Goal: Task Accomplishment & Management: Manage account settings

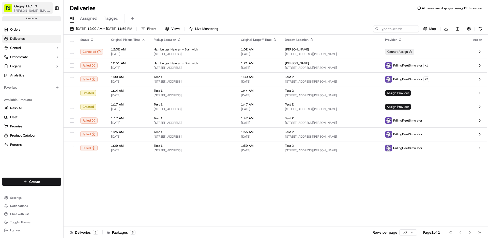
click at [30, 9] on span "[PERSON_NAME][EMAIL_ADDRESS][DOMAIN_NAME]" at bounding box center [32, 11] width 36 height 4
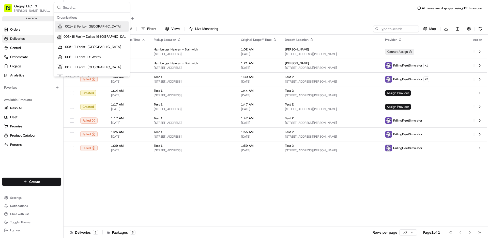
click at [128, 188] on div "Status Original Pickup Time Pickup Location Original Dropoff Time Dropoff Locat…" at bounding box center [276, 131] width 424 height 192
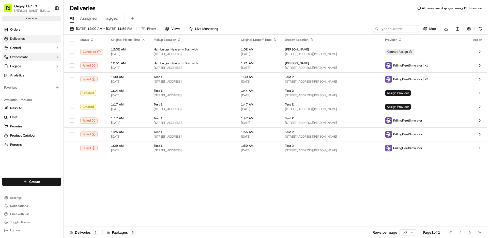
click at [25, 58] on span "Orchestrate" at bounding box center [19, 57] width 18 height 5
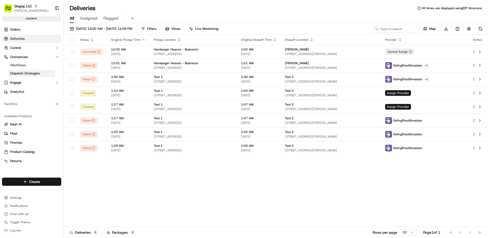
click at [25, 70] on link "Dispatch Strategies" at bounding box center [31, 73] width 47 height 7
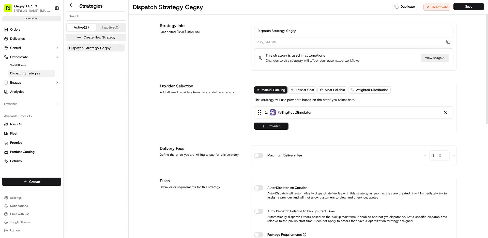
click at [266, 124] on button "Provider" at bounding box center [271, 125] width 34 height 7
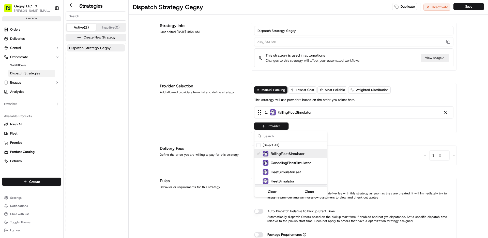
click at [258, 153] on div "Suggestions" at bounding box center [259, 153] width 4 height 4
click at [260, 163] on div "Suggestions" at bounding box center [259, 162] width 4 height 4
click at [259, 173] on div "Suggestions" at bounding box center [259, 172] width 4 height 4
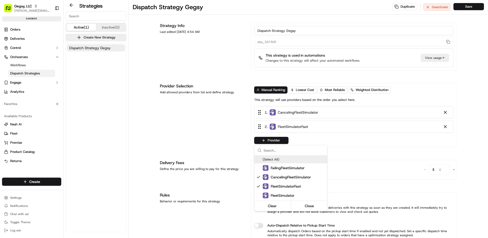
click at [474, 7] on html "Gegsy, LLC [PERSON_NAME][EMAIL_ADDRESS][DOMAIN_NAME] Toggle Sidebar sandbox Ord…" at bounding box center [244, 119] width 488 height 238
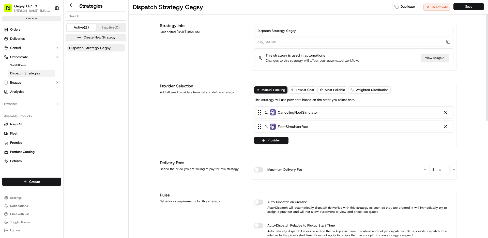
click at [473, 8] on button "Save" at bounding box center [469, 6] width 31 height 7
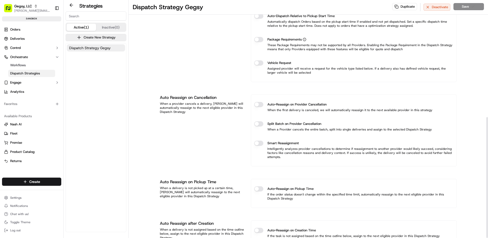
scroll to position [231, 0]
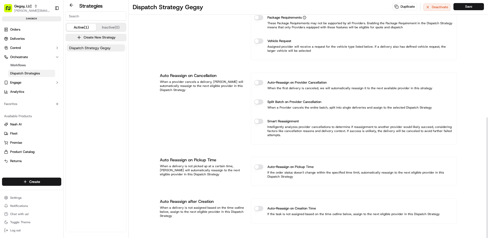
click at [257, 85] on div "Auto-Reassign on Provider Cancellation When the first delivery is canceled, we …" at bounding box center [353, 85] width 199 height 18
click at [259, 83] on button "Auto-Reassign on Provider Cancellation" at bounding box center [258, 82] width 9 height 5
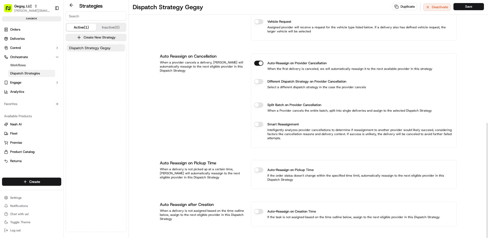
scroll to position [253, 0]
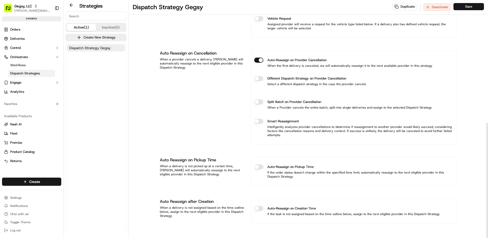
click at [257, 167] on button "Auto-Reassign on Pickup Time" at bounding box center [258, 166] width 9 height 5
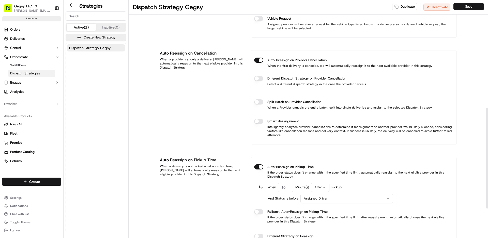
click at [286, 188] on input "number" at bounding box center [285, 186] width 15 height 9
type input "2"
click at [478, 6] on button "Save" at bounding box center [469, 6] width 31 height 7
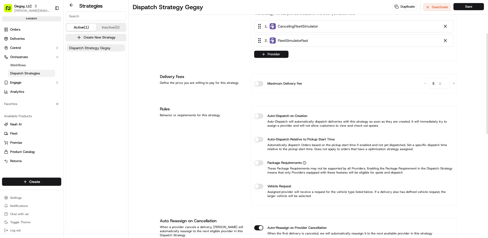
scroll to position [182, 0]
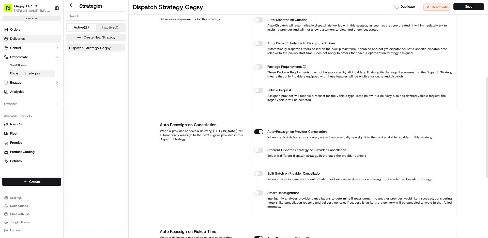
click at [24, 36] on span "Deliveries" at bounding box center [17, 38] width 14 height 5
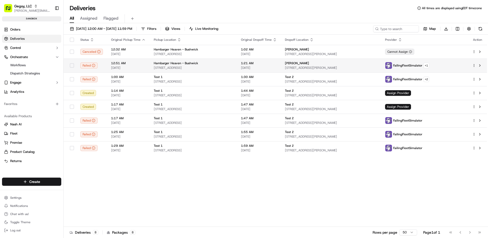
click at [213, 69] on span "[STREET_ADDRESS]" at bounding box center [193, 68] width 79 height 4
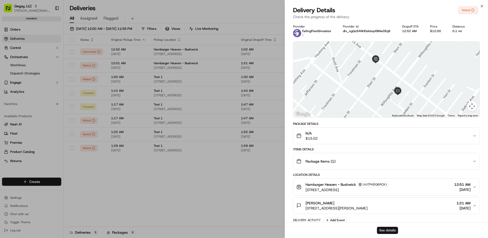
click at [383, 230] on button "See details" at bounding box center [387, 229] width 21 height 7
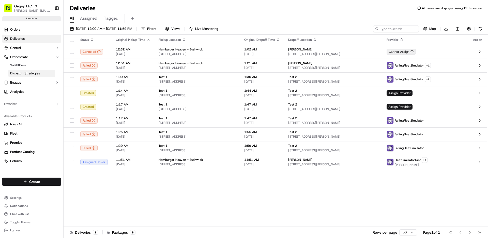
click at [28, 74] on span "Dispatch Strategies" at bounding box center [25, 73] width 30 height 5
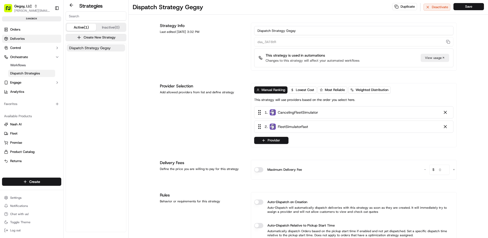
click at [37, 40] on link "Deliveries" at bounding box center [31, 39] width 59 height 8
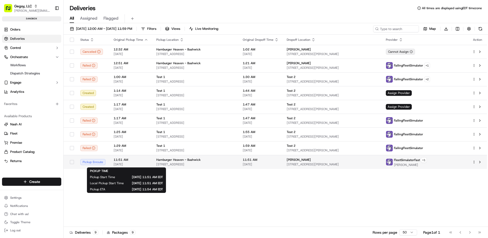
click at [145, 164] on span "[DATE]" at bounding box center [131, 164] width 35 height 4
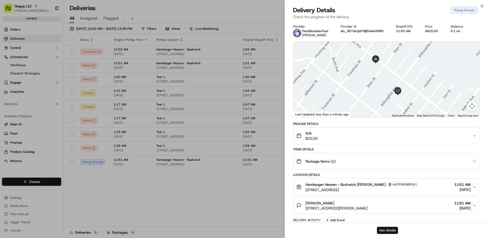
click at [389, 228] on button "See details" at bounding box center [387, 229] width 21 height 7
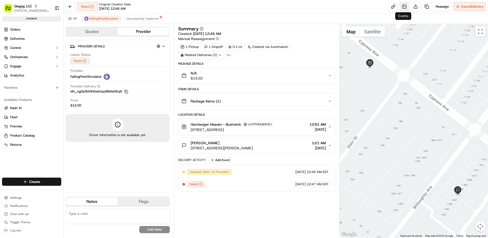
click at [401, 9] on link at bounding box center [404, 6] width 9 height 9
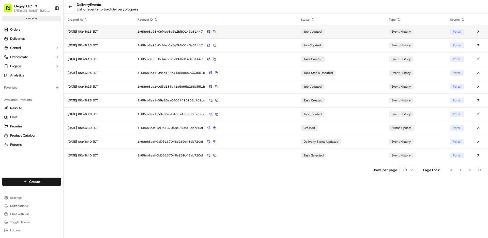
click at [344, 34] on td "job updated" at bounding box center [341, 32] width 88 height 14
click at [269, 34] on td "1-68cb8e93-0cf4eb3a5e2bfb0143e31447" at bounding box center [216, 32] width 164 height 14
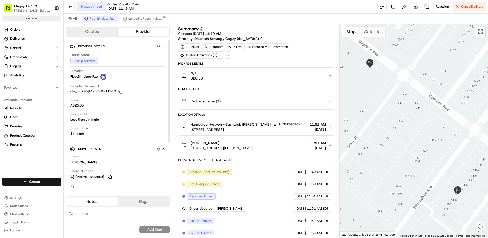
scroll to position [5, 0]
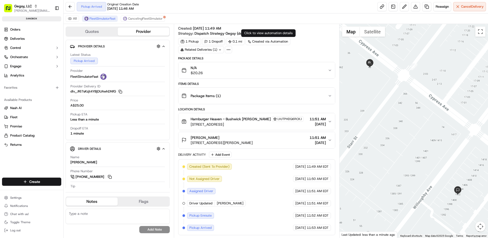
click at [272, 41] on div "Created via Automation" at bounding box center [268, 41] width 45 height 7
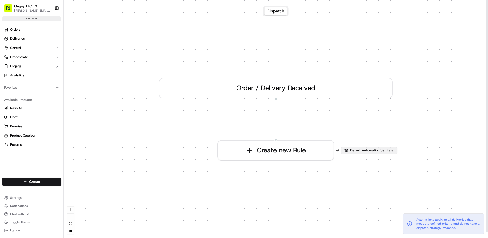
click at [362, 151] on span "Default Automation Settings" at bounding box center [371, 150] width 45 height 5
click at [362, 149] on span "Default Automation Settings" at bounding box center [371, 150] width 45 height 5
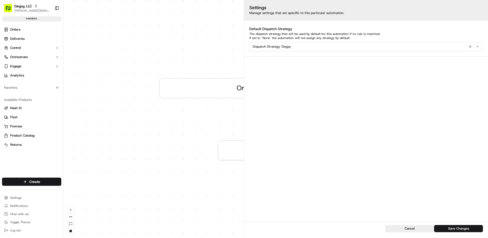
click at [114, 117] on div "0 Order / Delivery Received Create new Rule" at bounding box center [276, 119] width 425 height 238
click at [26, 40] on link "Deliveries" at bounding box center [31, 39] width 59 height 8
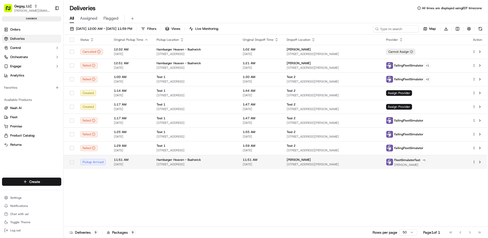
click at [126, 162] on span "[DATE]" at bounding box center [131, 164] width 35 height 4
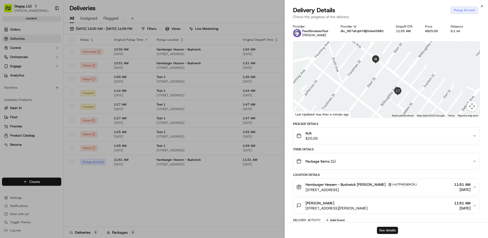
click at [382, 229] on button "See details" at bounding box center [387, 229] width 21 height 7
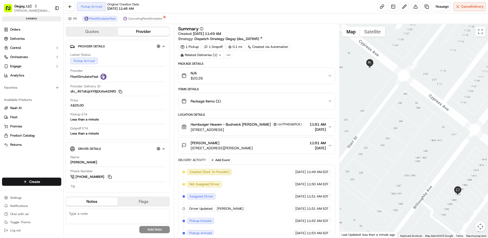
scroll to position [5, 0]
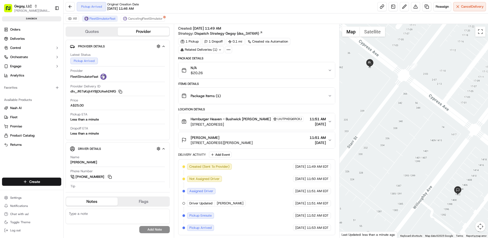
click at [215, 50] on div "Related Deliveries (1)" at bounding box center [201, 49] width 46 height 7
click at [228, 50] on icon at bounding box center [228, 49] width 5 height 5
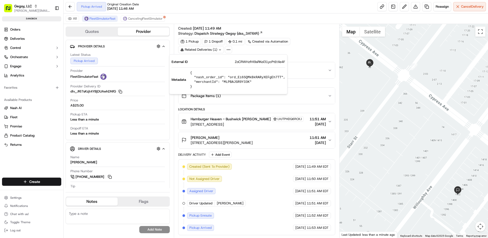
click at [281, 26] on div "Summary Created: 09/18/2025 11:49 AM Strategy: Dispatch Strategy Gegsy (dss_3AT…" at bounding box center [256, 28] width 157 height 15
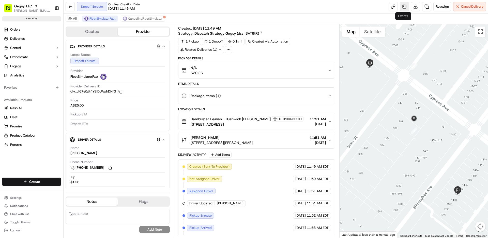
click at [406, 7] on link at bounding box center [404, 6] width 9 height 9
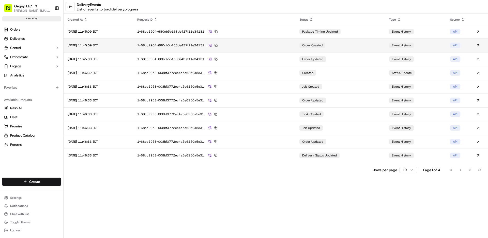
click at [352, 48] on td "order created" at bounding box center [341, 45] width 90 height 14
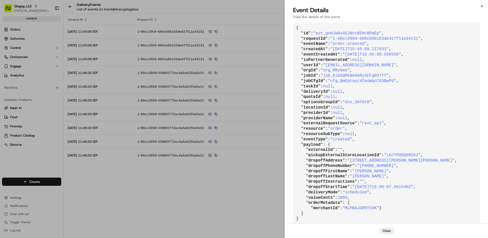
scroll to position [7, 0]
